Goal: Browse casually: Explore the website without a specific task or goal

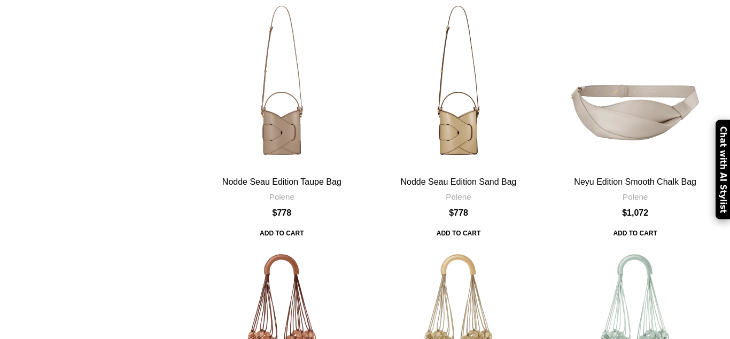
scroll to position [818, 0]
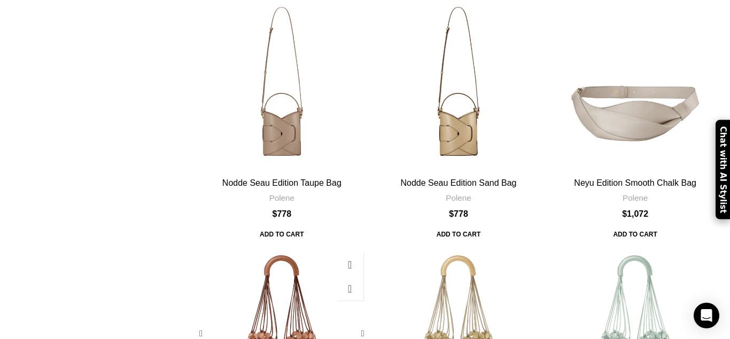
click at [282, 247] on div "Edition Salt Pink Bag" at bounding box center [259, 334] width 43 height 174
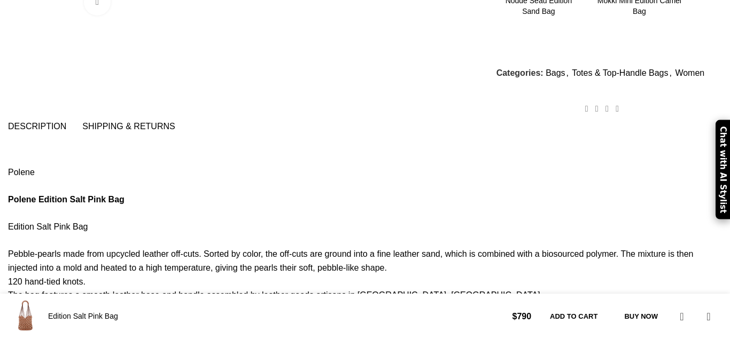
scroll to position [600, 0]
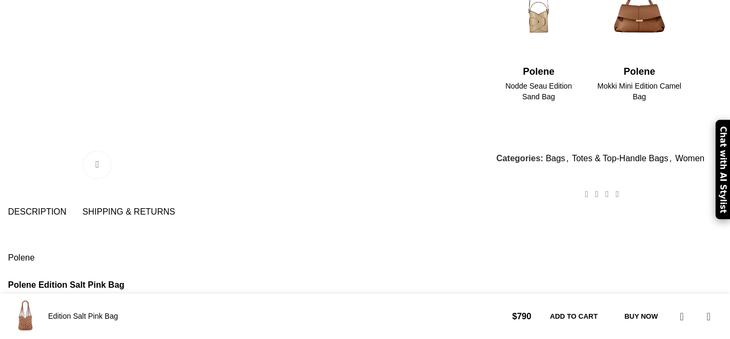
click at [175, 208] on span "Shipping & Returns" at bounding box center [128, 212] width 92 height 9
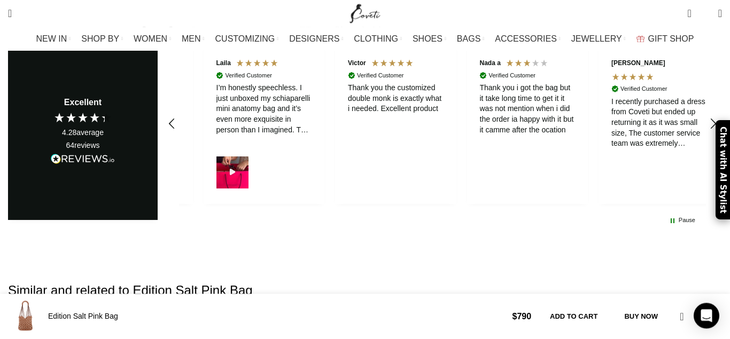
scroll to position [1635, 0]
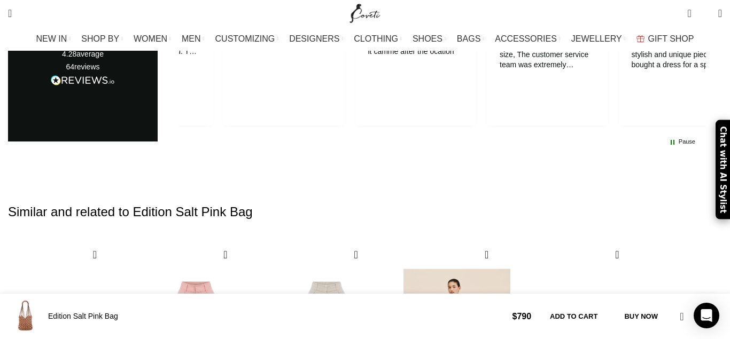
scroll to position [0, 225]
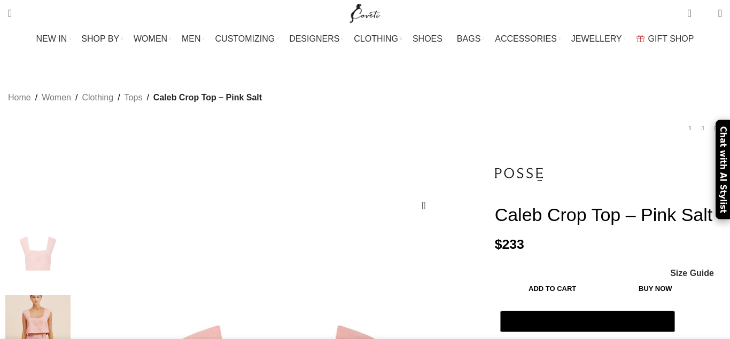
scroll to position [327, 0]
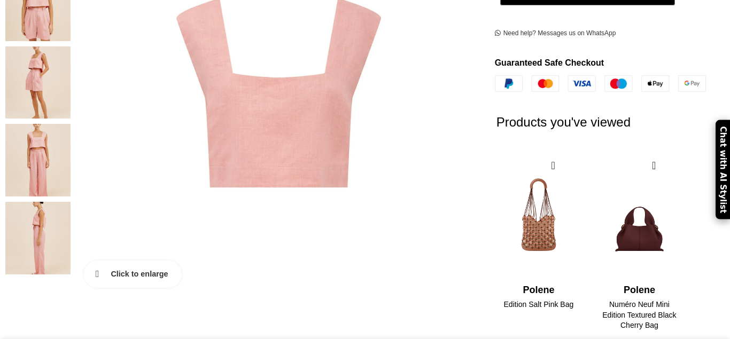
click at [136, 261] on link "Click to enlarge" at bounding box center [133, 274] width 98 height 27
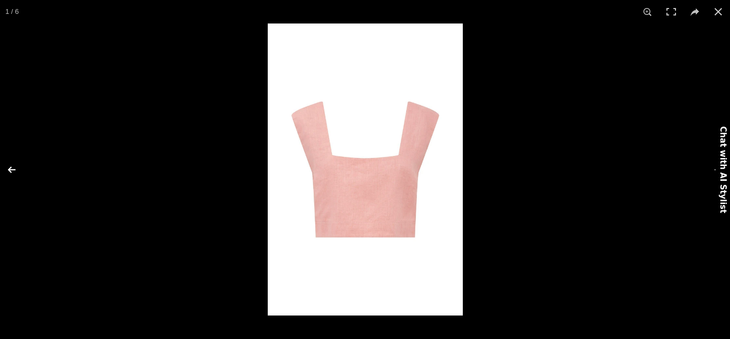
click at [11, 167] on button at bounding box center [18, 169] width 37 height 53
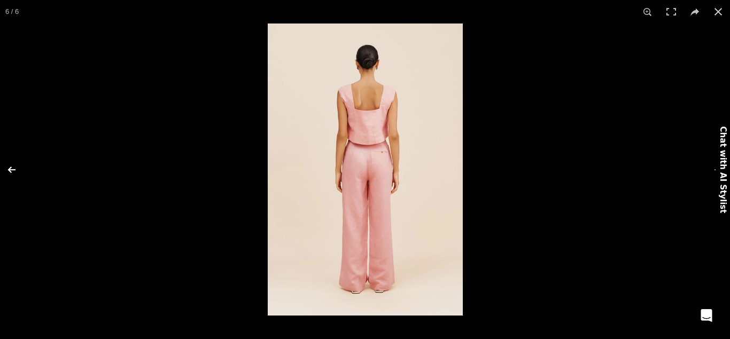
click at [11, 167] on button at bounding box center [18, 169] width 37 height 53
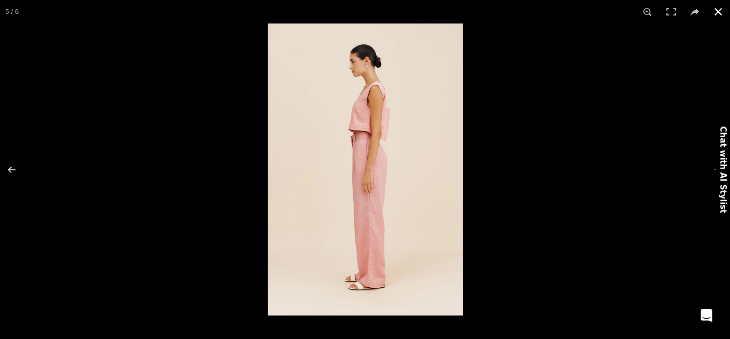
click at [718, 12] on button at bounding box center [718, 12] width 24 height 24
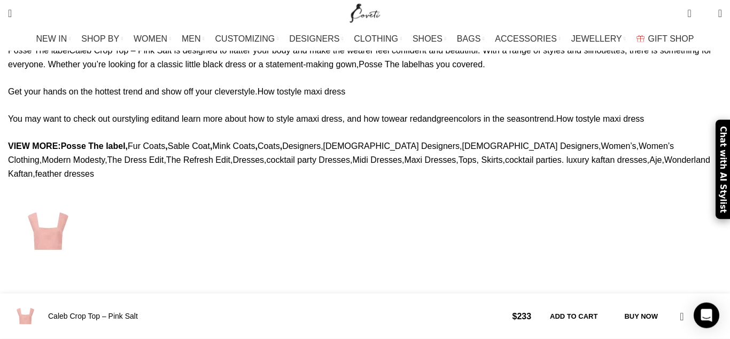
scroll to position [1090, 0]
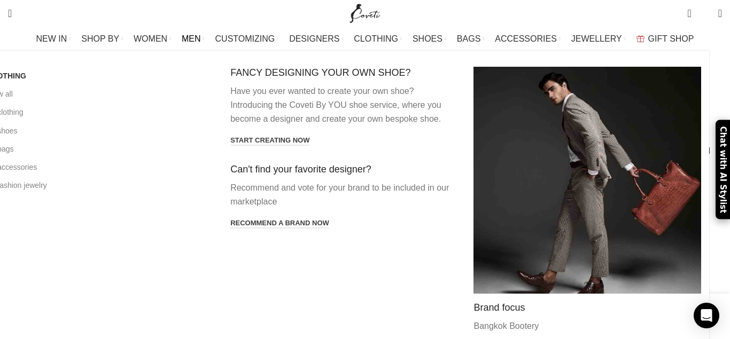
click at [201, 36] on span "MEN" at bounding box center [191, 39] width 19 height 10
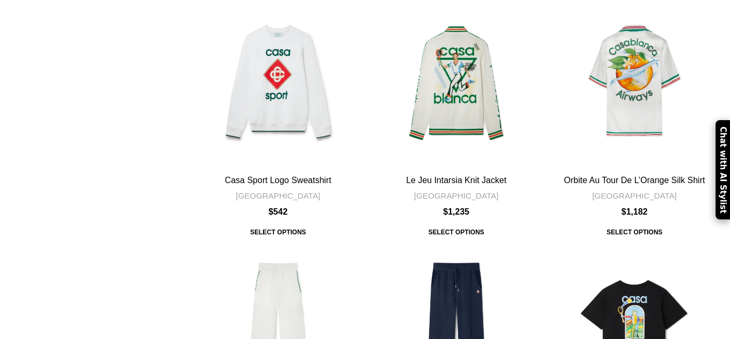
scroll to position [872, 0]
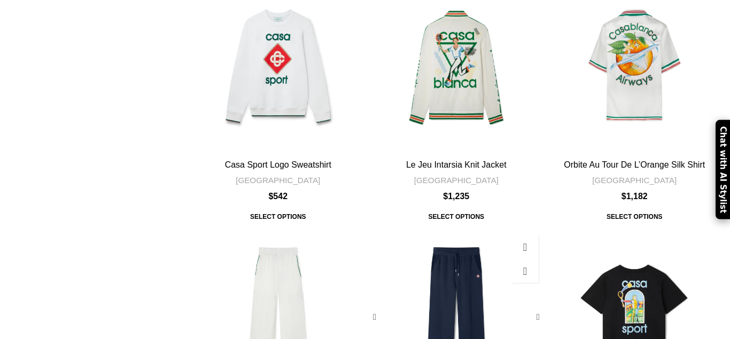
click at [430, 230] on div "Lounge Logo Sweatpants" at bounding box center [441, 317] width 29 height 175
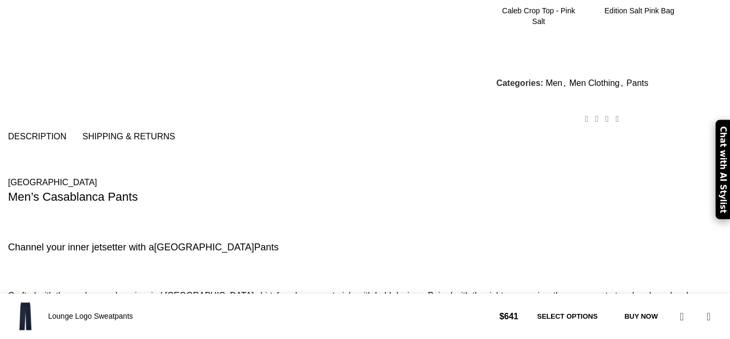
scroll to position [654, 0]
